Goal: Communication & Community: Share content

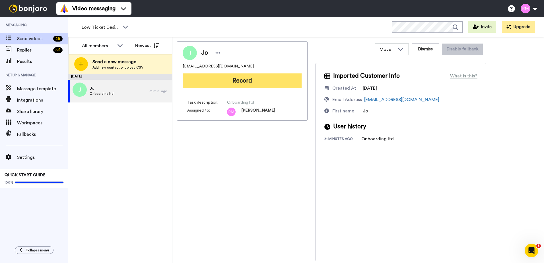
click at [250, 83] on button "Record" at bounding box center [242, 80] width 119 height 15
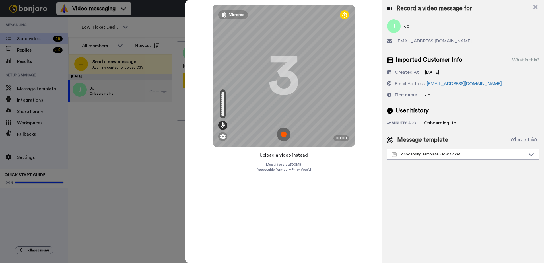
click at [281, 157] on button "Upload a video instead" at bounding box center [283, 154] width 51 height 7
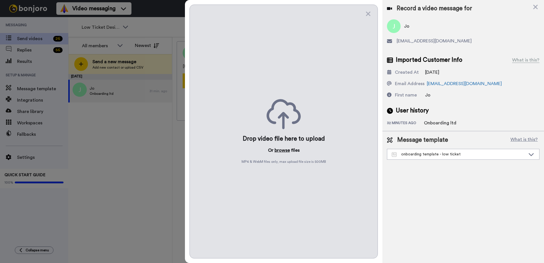
click at [281, 150] on button "browse" at bounding box center [281, 150] width 15 height 7
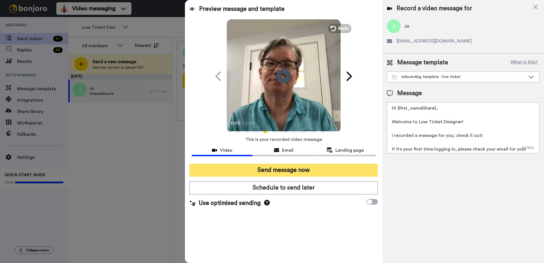
click at [274, 171] on button "Send message now" at bounding box center [283, 170] width 188 height 13
